Goal: Transaction & Acquisition: Subscribe to service/newsletter

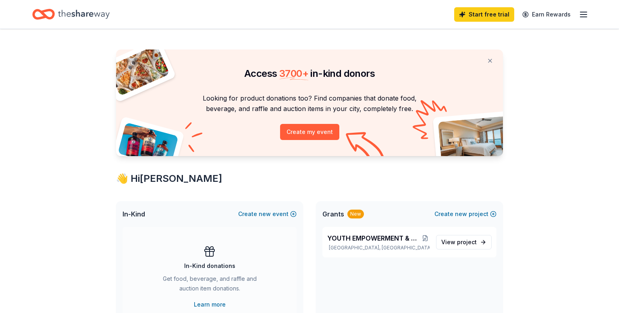
scroll to position [117, 0]
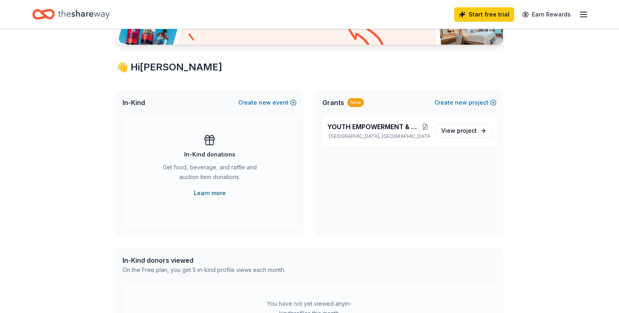
click at [201, 192] on link "Learn more" at bounding box center [210, 193] width 32 height 10
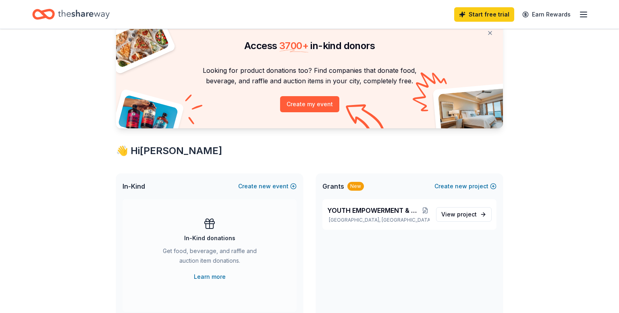
scroll to position [0, 0]
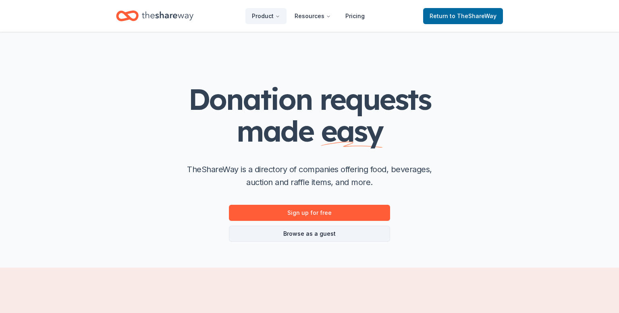
click at [305, 233] on link "Browse as a guest" at bounding box center [309, 234] width 161 height 16
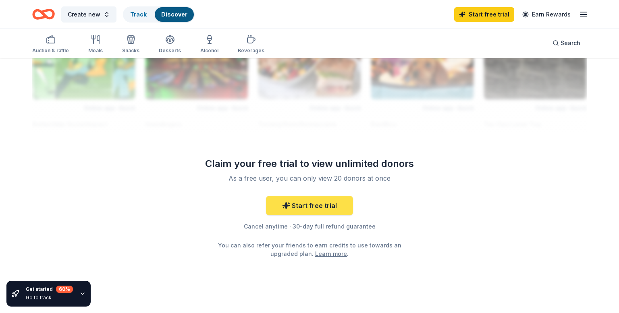
scroll to position [743, 0]
click at [312, 195] on div "Claim your free trial to view unlimited donors As a free user, you can only vie…" at bounding box center [309, 208] width 232 height 101
click at [312, 207] on link "Start free trial" at bounding box center [309, 206] width 87 height 19
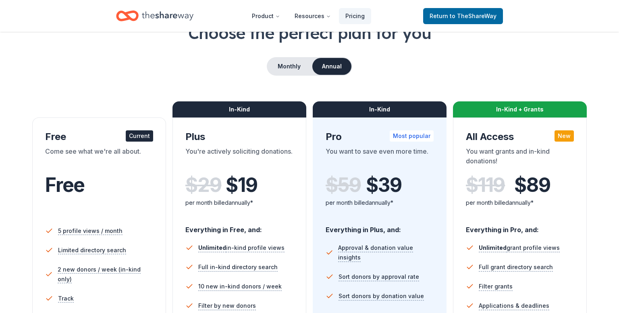
scroll to position [44, 0]
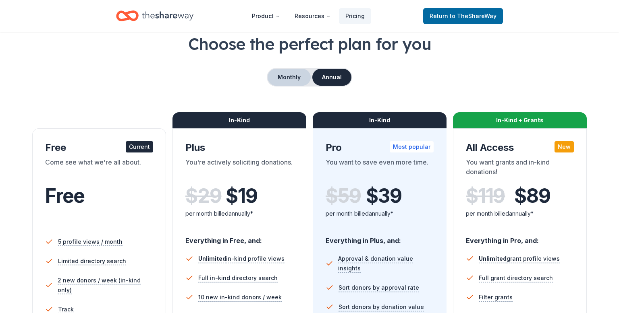
click at [286, 77] on button "Monthly" at bounding box center [288, 77] width 43 height 17
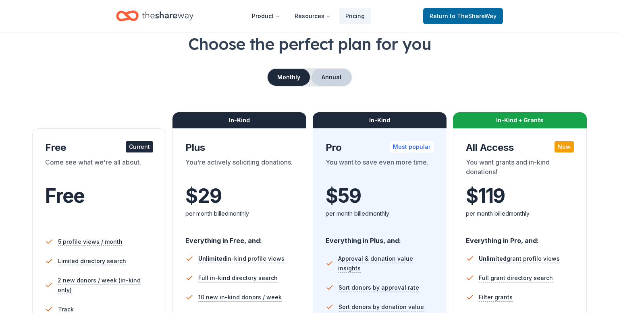
click at [336, 79] on button "Annual" at bounding box center [331, 77] width 40 height 17
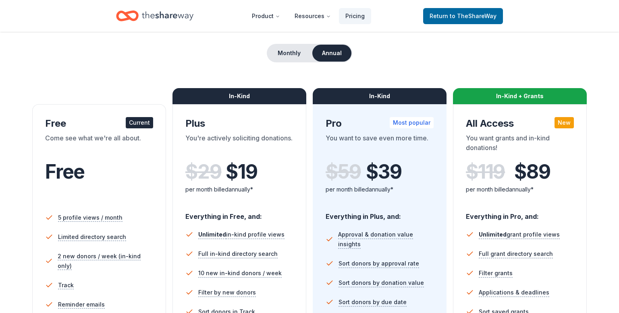
scroll to position [70, 0]
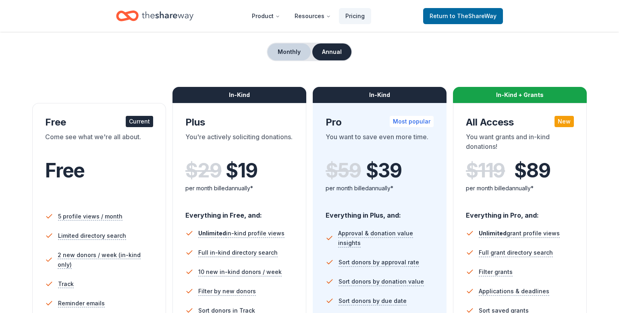
click at [288, 54] on button "Monthly" at bounding box center [288, 51] width 43 height 17
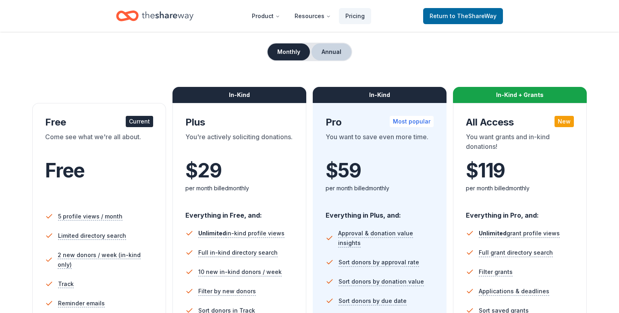
click at [325, 46] on button "Annual" at bounding box center [331, 51] width 40 height 17
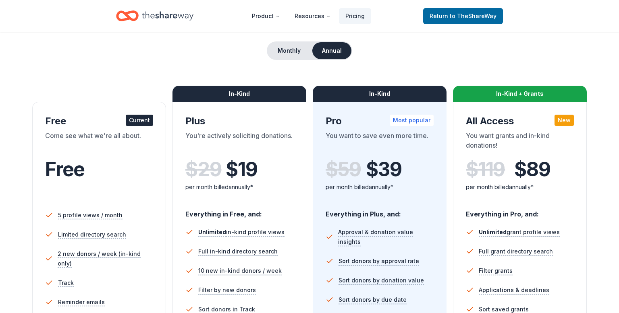
scroll to position [0, 0]
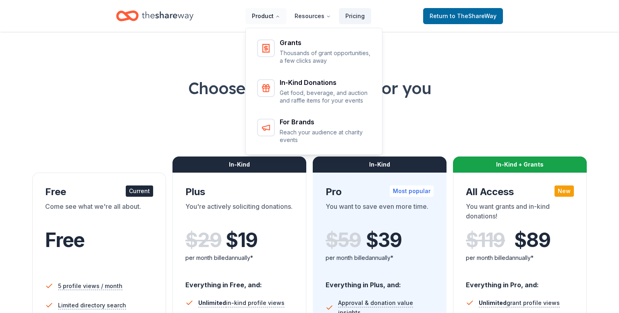
click at [273, 17] on button "Product" at bounding box center [265, 16] width 41 height 16
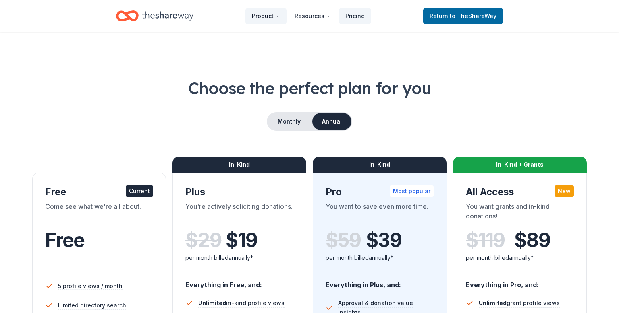
click at [273, 17] on button "Product" at bounding box center [265, 16] width 41 height 16
click at [359, 16] on link "Pricing" at bounding box center [355, 16] width 32 height 16
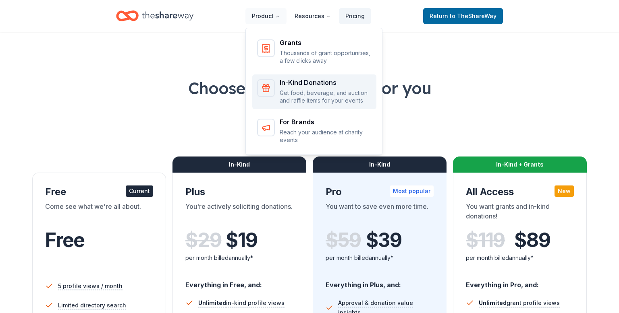
click at [288, 87] on div "In-Kind Donations Get food, beverage, and auction and raffle items for your eve…" at bounding box center [326, 91] width 92 height 25
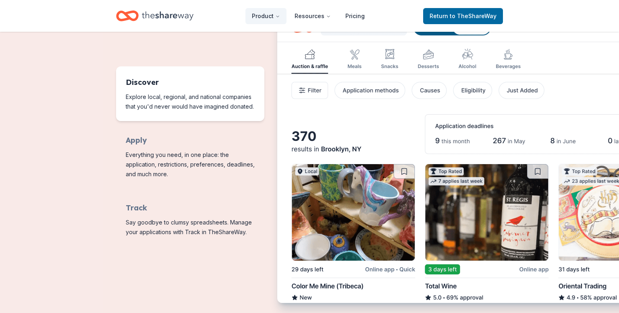
scroll to position [387, 0]
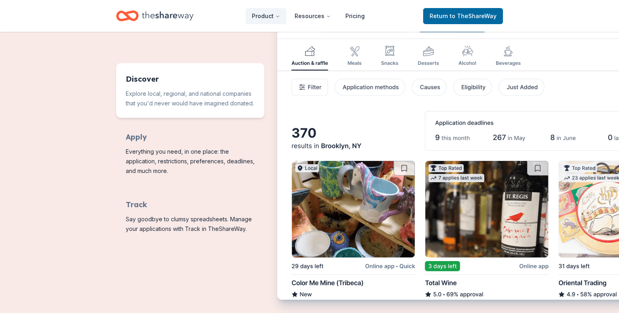
click at [352, 57] on img "Features for running your books" at bounding box center [483, 155] width 412 height 290
click at [356, 64] on img "Features for running your books" at bounding box center [483, 155] width 412 height 290
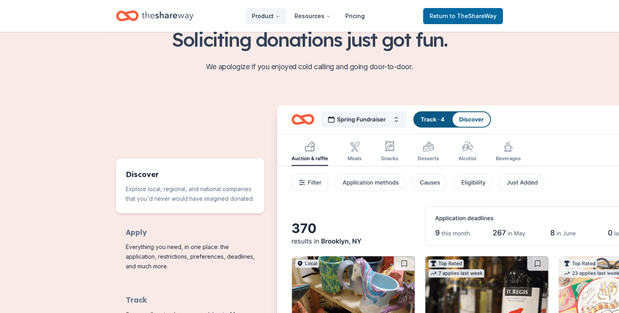
scroll to position [280, 0]
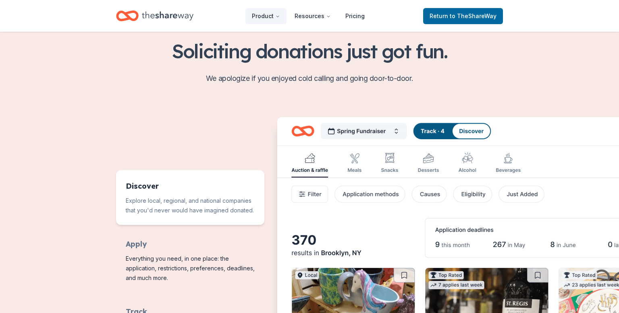
click at [384, 167] on img "Features for running your books" at bounding box center [483, 262] width 412 height 290
click at [311, 169] on img "Features for running your books" at bounding box center [483, 262] width 412 height 290
click at [373, 195] on img "Features for running your books" at bounding box center [483, 262] width 412 height 290
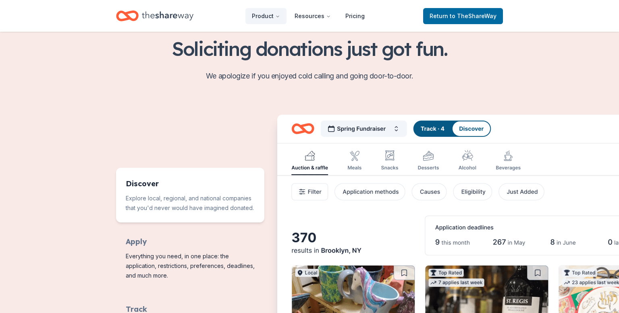
scroll to position [0, 0]
